Goal: Task Accomplishment & Management: Use online tool/utility

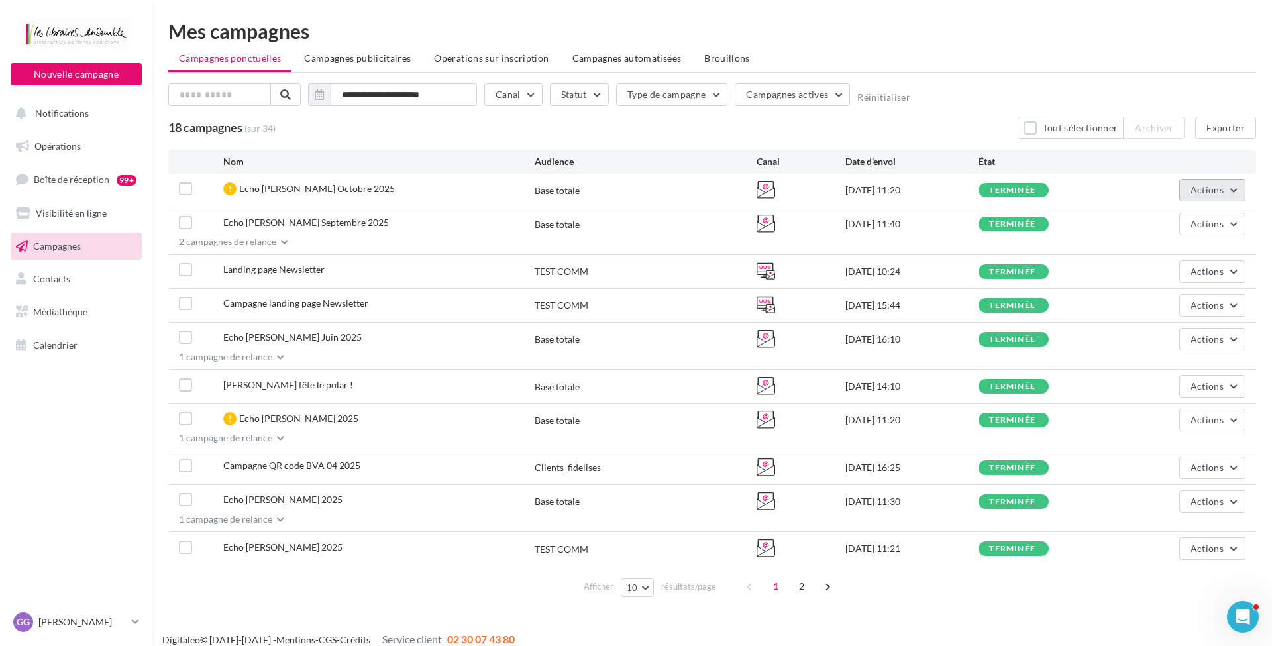
click at [1199, 190] on span "Actions" at bounding box center [1207, 189] width 33 height 11
click at [1134, 224] on button "Voir les résultats" at bounding box center [1156, 221] width 180 height 34
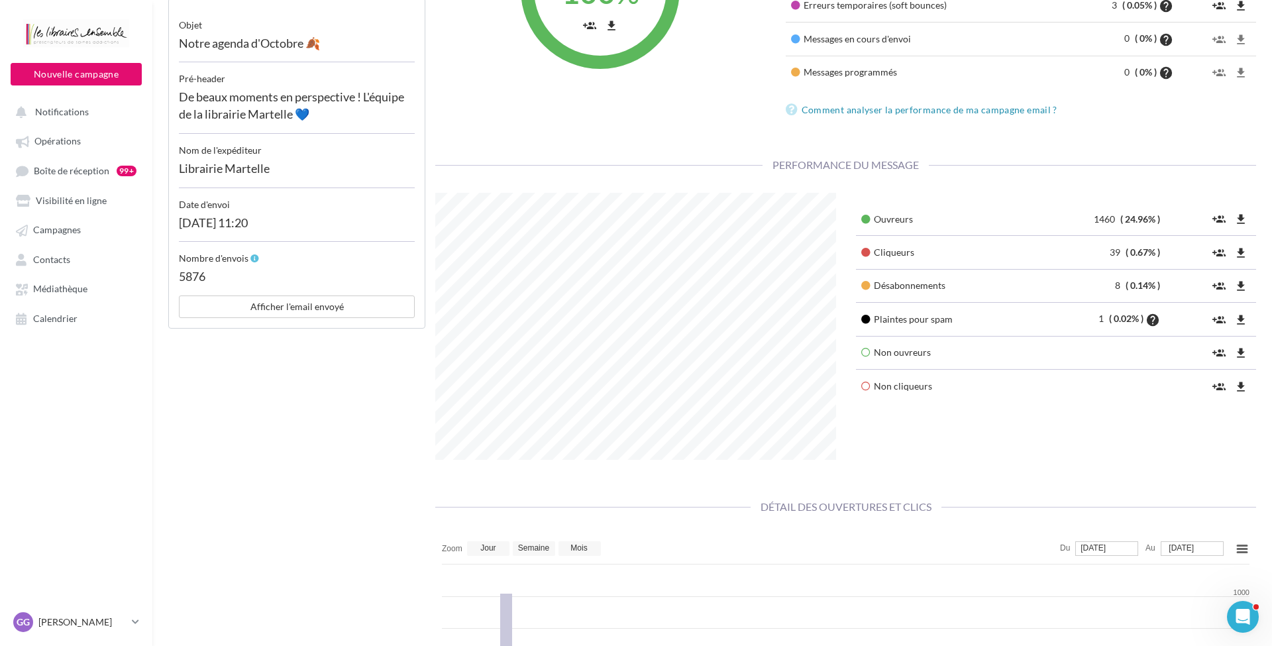
scroll to position [298, 0]
click at [1239, 321] on icon "file_download" at bounding box center [1241, 321] width 13 height 13
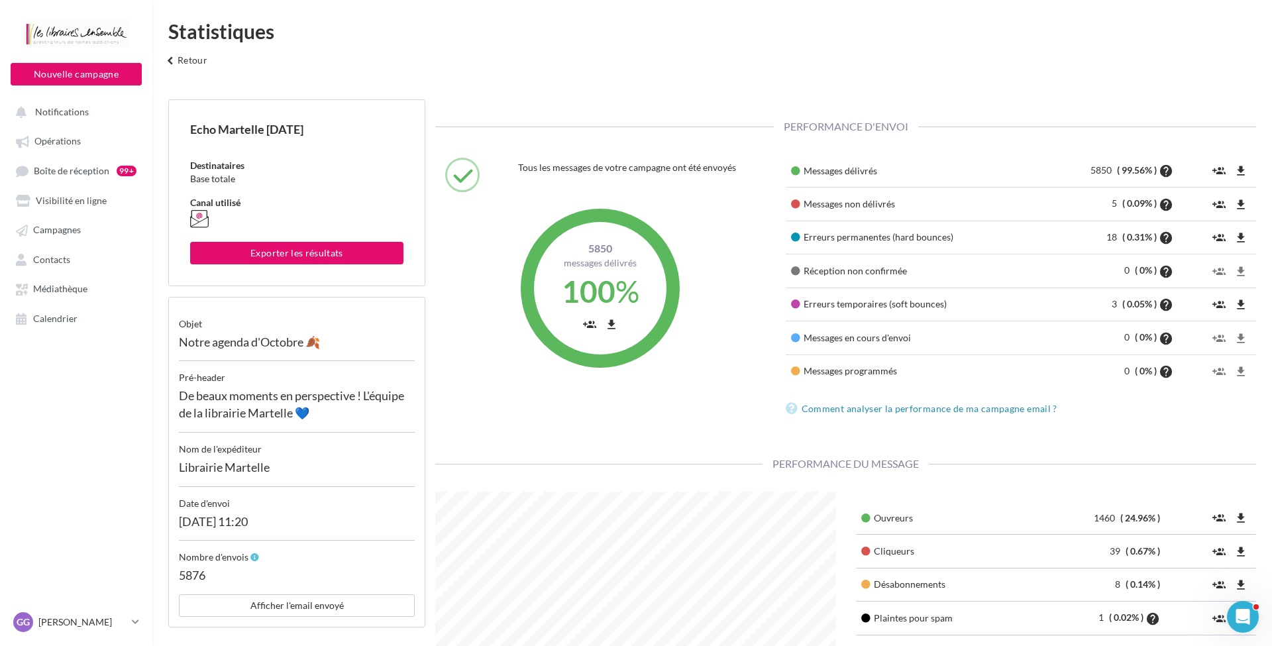
scroll to position [0, 0]
click at [80, 259] on link "Contacts" at bounding box center [76, 259] width 137 height 24
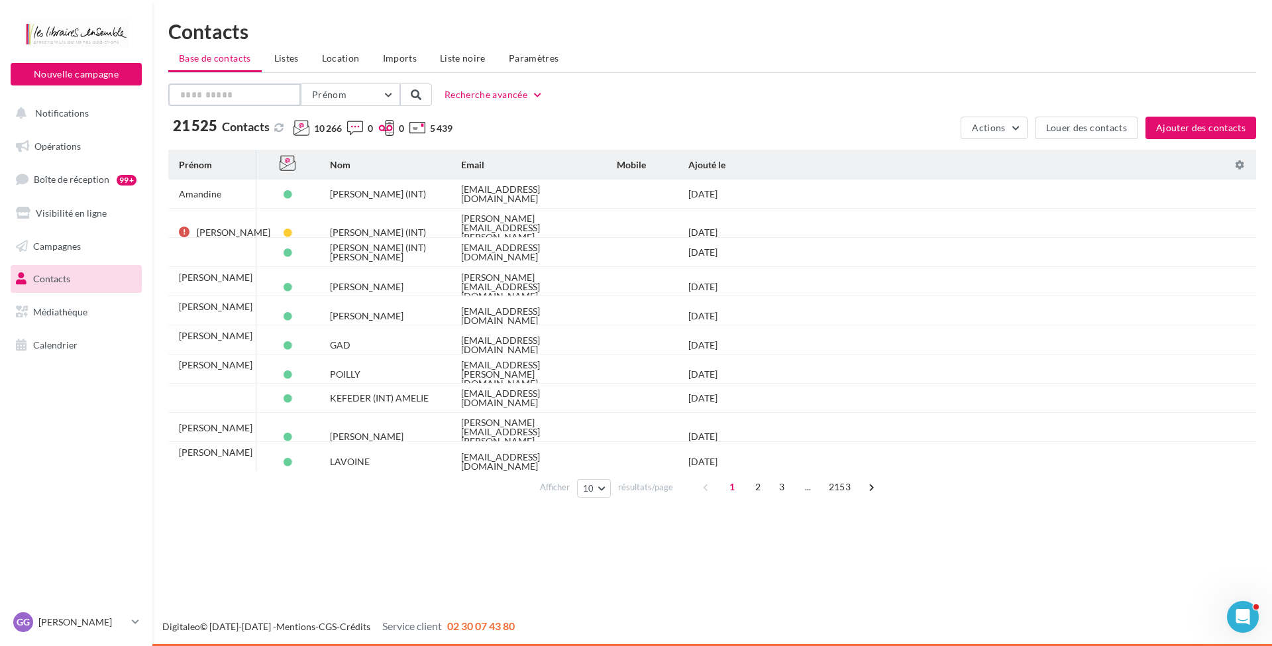
click at [259, 98] on input "text" at bounding box center [234, 95] width 133 height 23
click at [335, 95] on span "Prénom" at bounding box center [329, 94] width 34 height 11
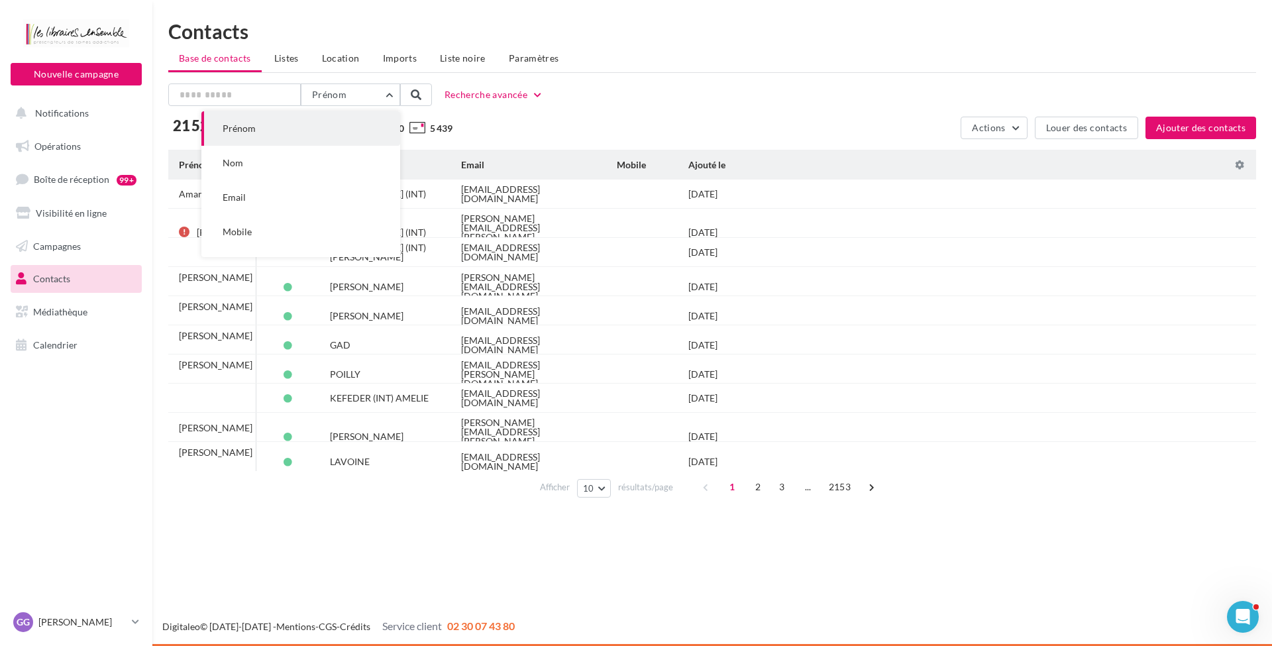
click at [313, 157] on button "Nom" at bounding box center [300, 163] width 199 height 34
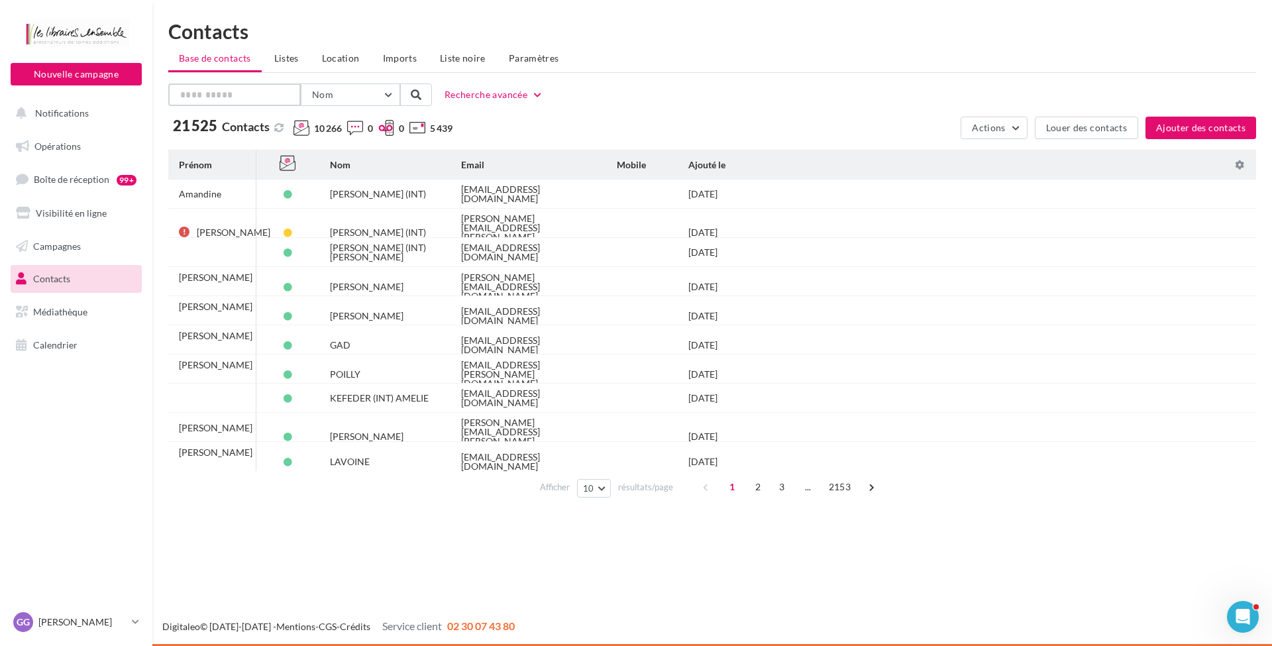
click at [236, 95] on input "text" at bounding box center [234, 95] width 133 height 23
type input "*********"
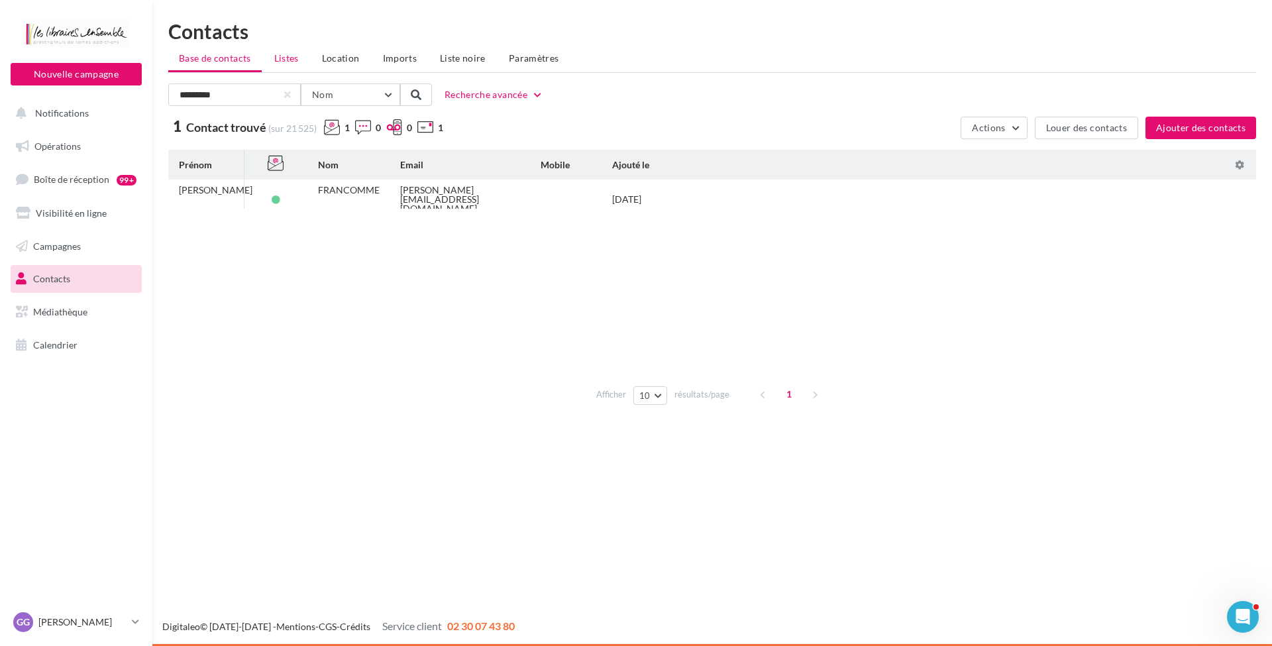
click at [300, 62] on li "Listes" at bounding box center [287, 58] width 46 height 24
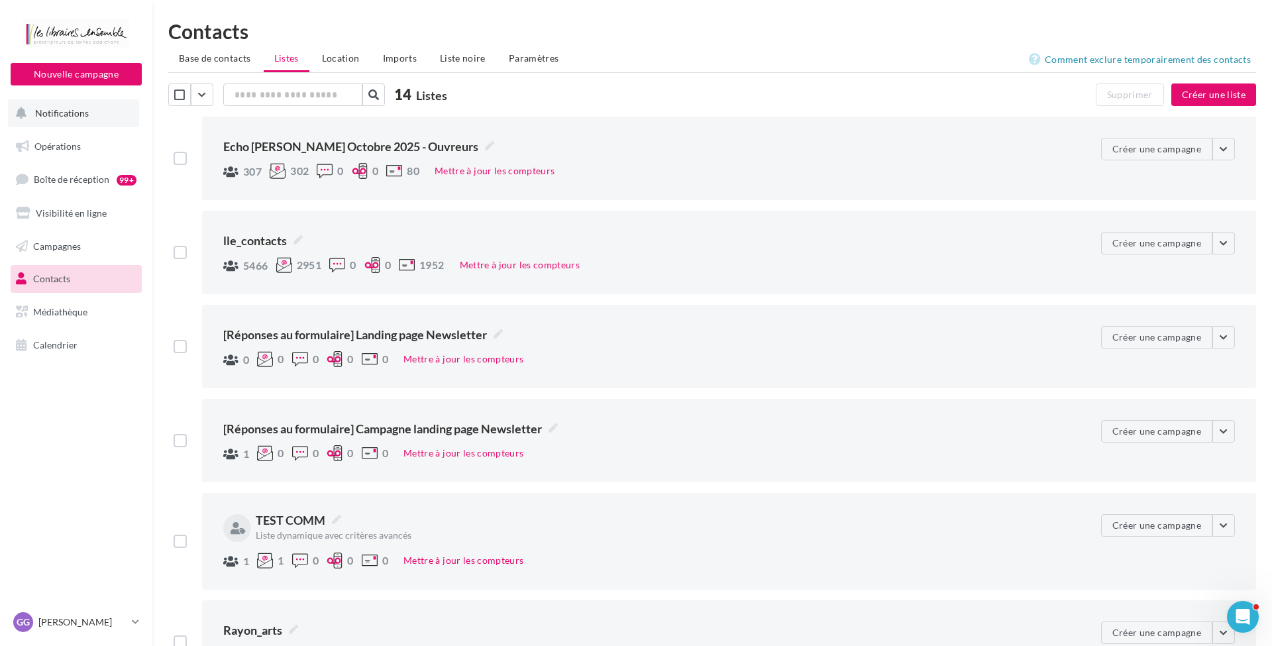
click at [55, 113] on span "Notifications" at bounding box center [62, 112] width 54 height 11
